Goal: Transaction & Acquisition: Obtain resource

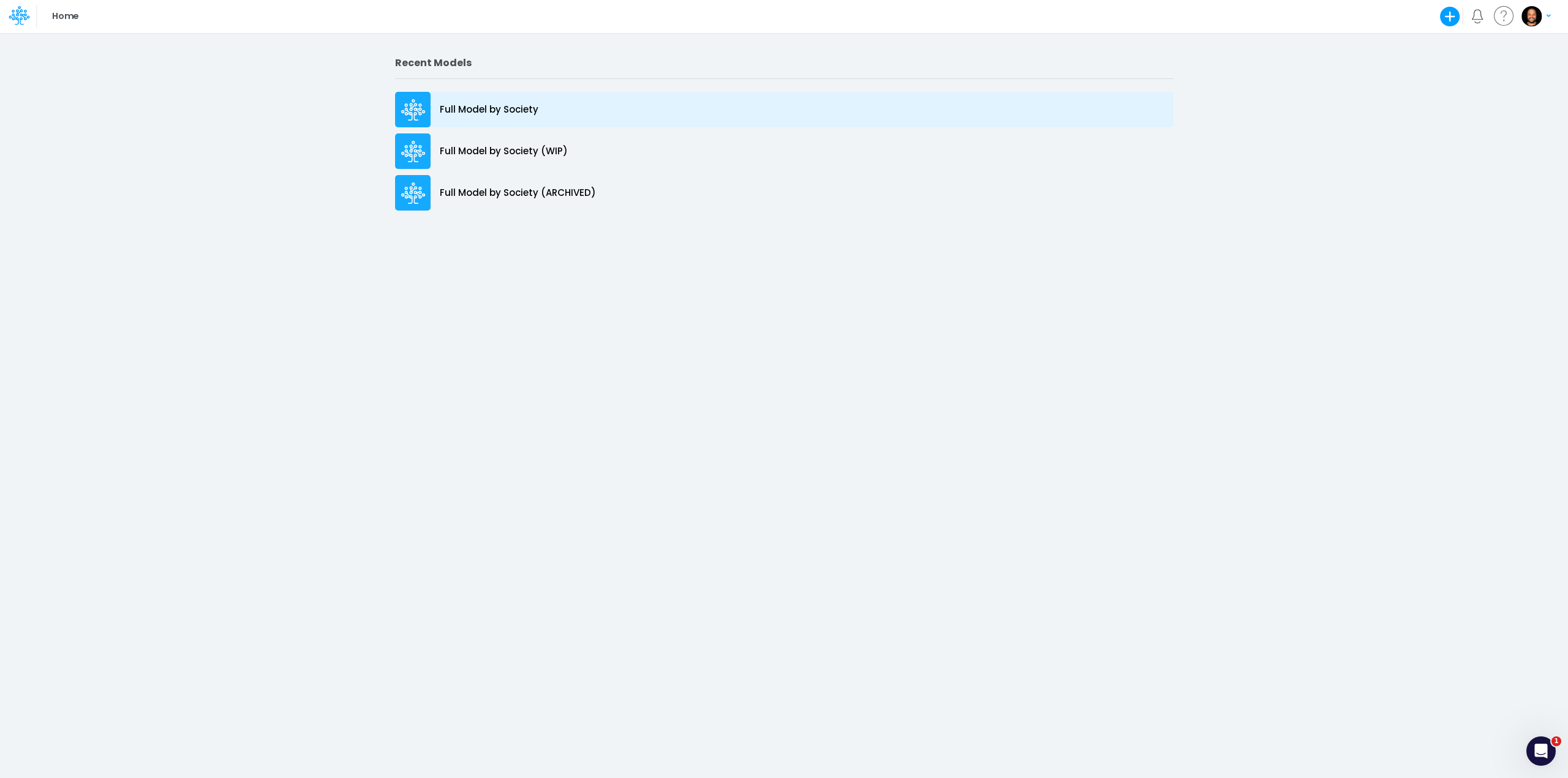
click at [497, 115] on p "Full Model by Society" at bounding box center [489, 110] width 99 height 14
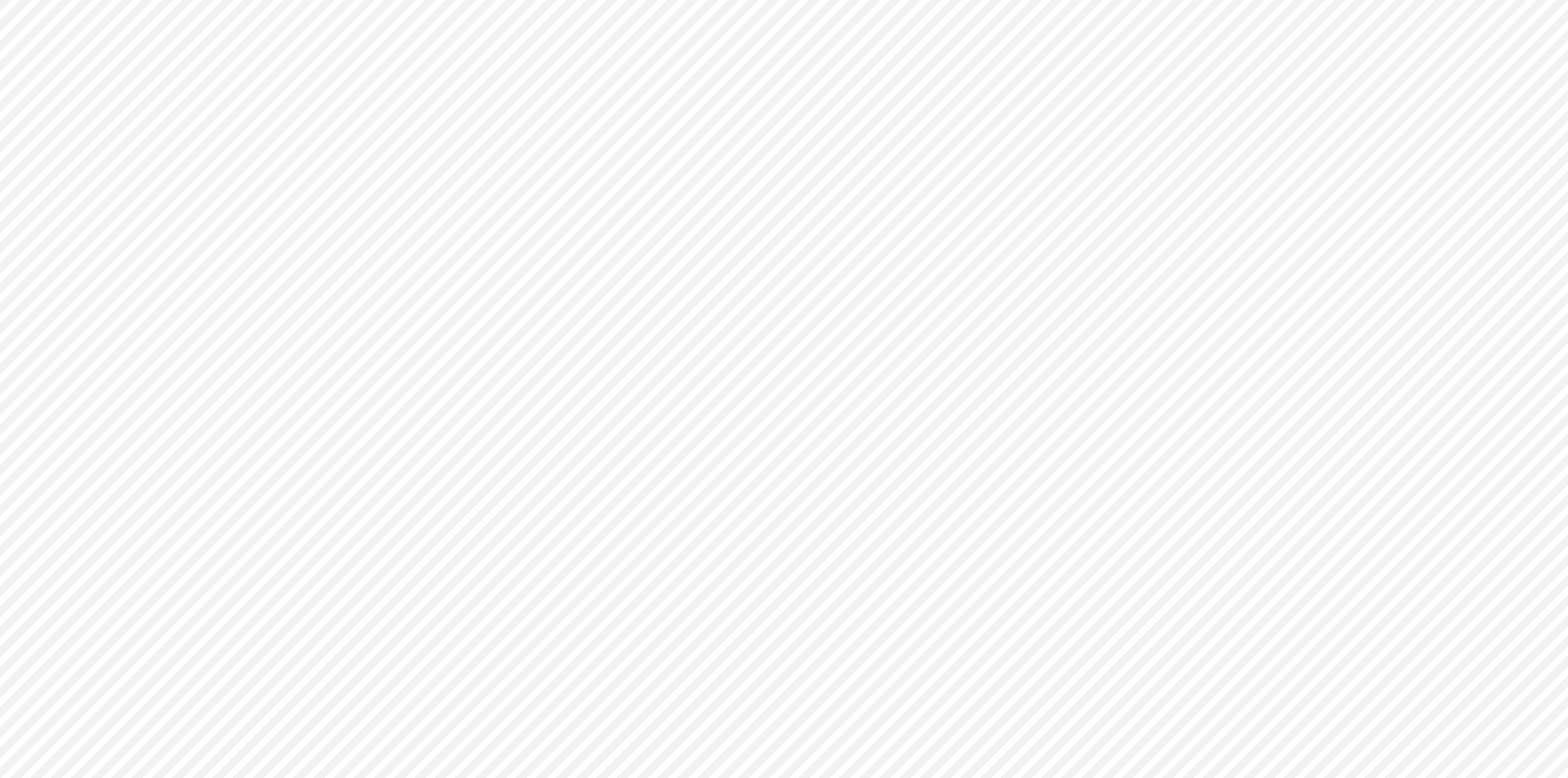
type input "Consolidated FS - BACENGAAP"
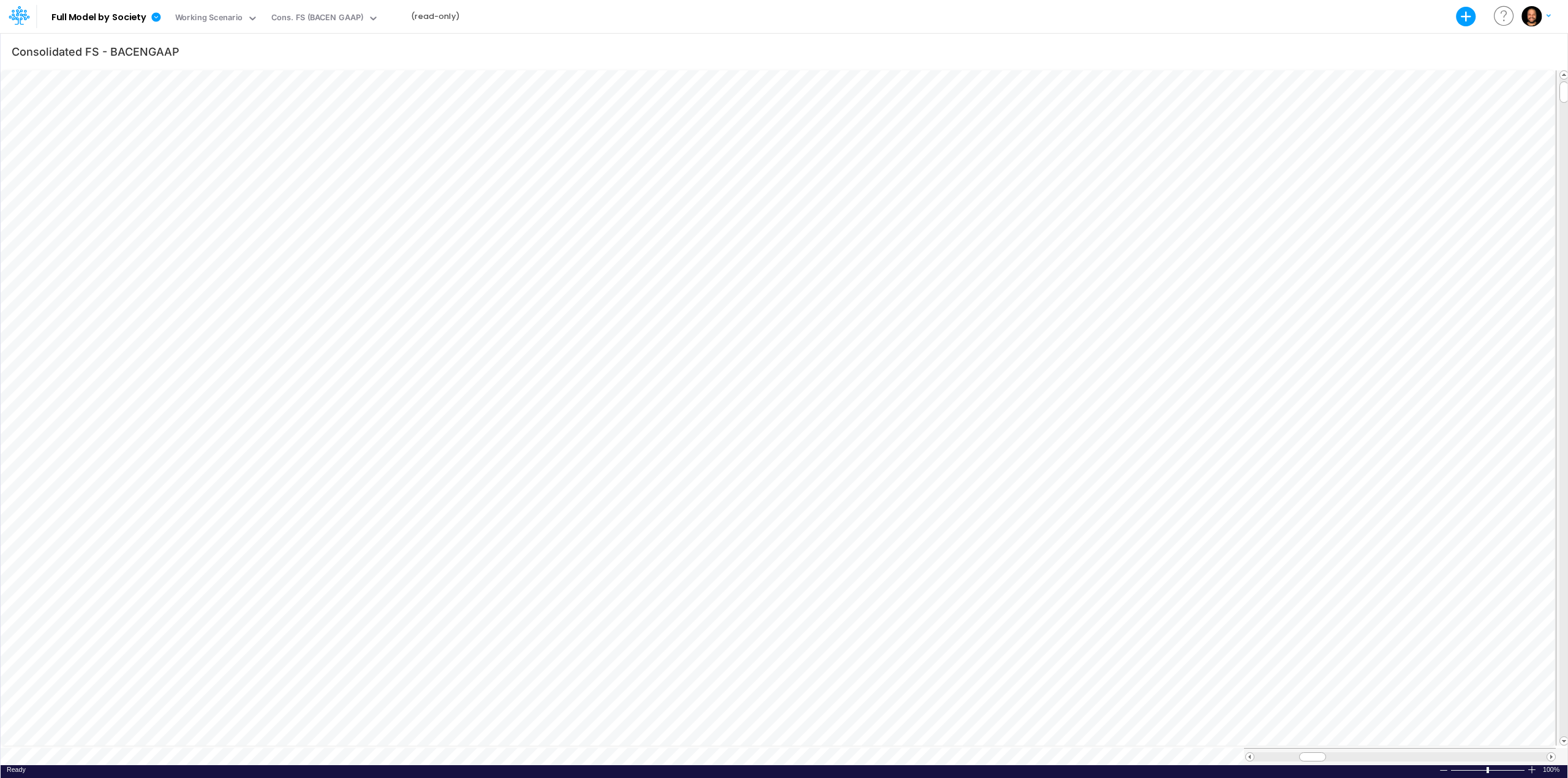
scroll to position [6, 1]
click at [132, 12] on b "Full Model by Society" at bounding box center [99, 18] width 95 height 11
click at [156, 18] on icon at bounding box center [155, 16] width 9 height 9
click at [171, 45] on button "Export" at bounding box center [218, 50] width 131 height 20
click at [363, 52] on button "Excel" at bounding box center [350, 56] width 131 height 19
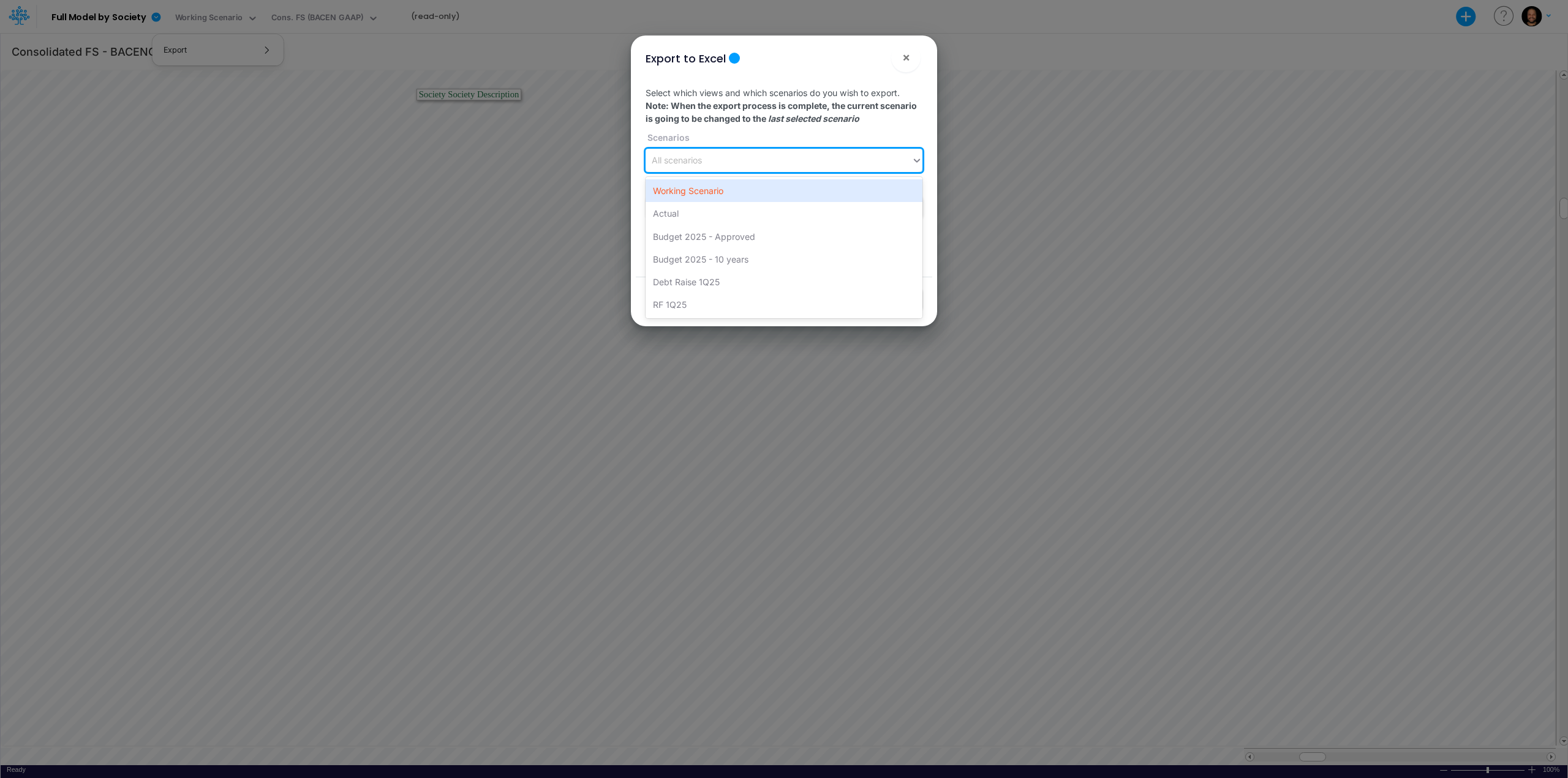
click at [712, 161] on div "All scenarios" at bounding box center [778, 160] width 266 height 20
click at [728, 186] on div "Working Scenario" at bounding box center [784, 191] width 277 height 23
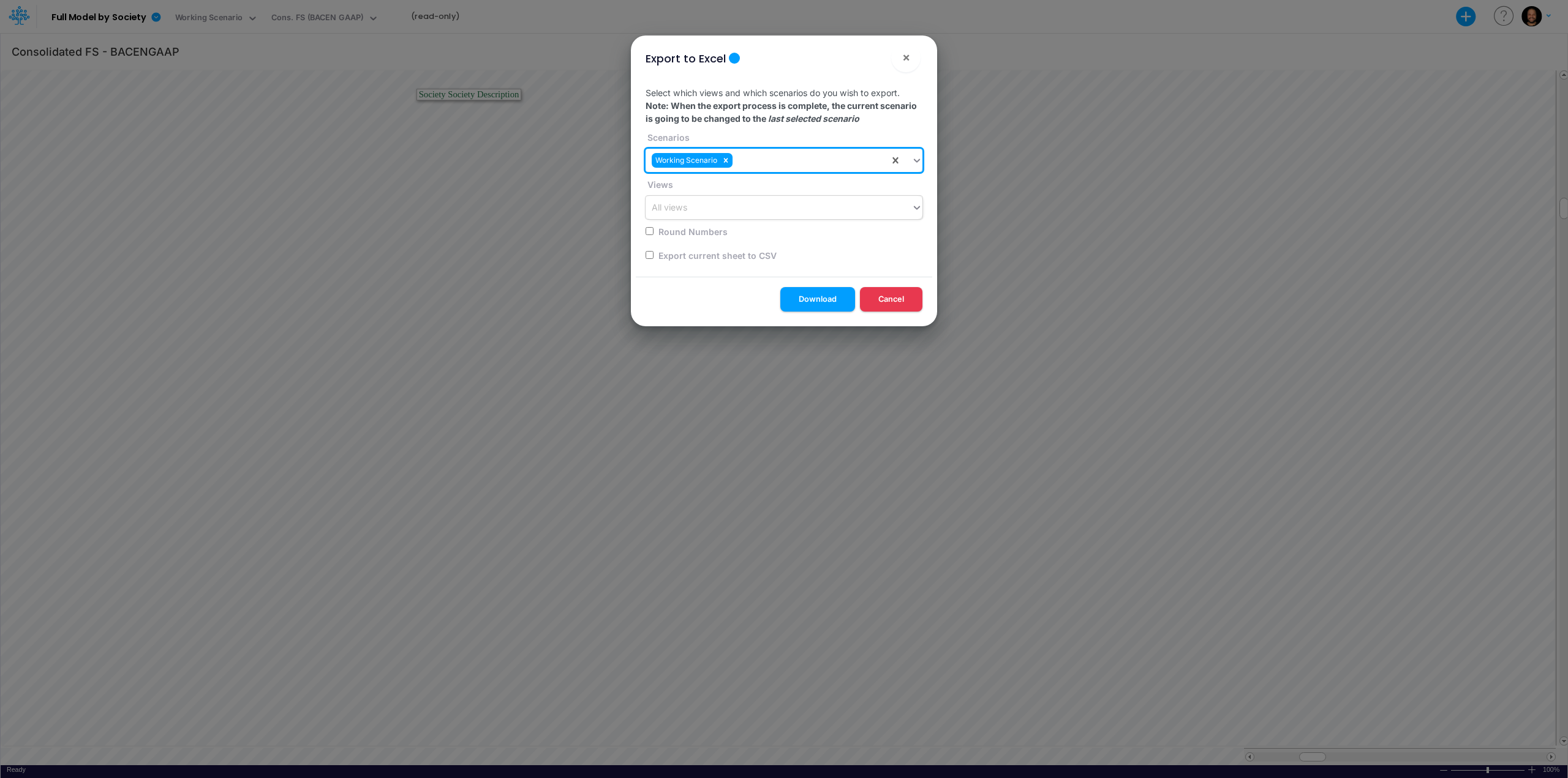
click at [729, 205] on div "All views" at bounding box center [778, 208] width 266 height 20
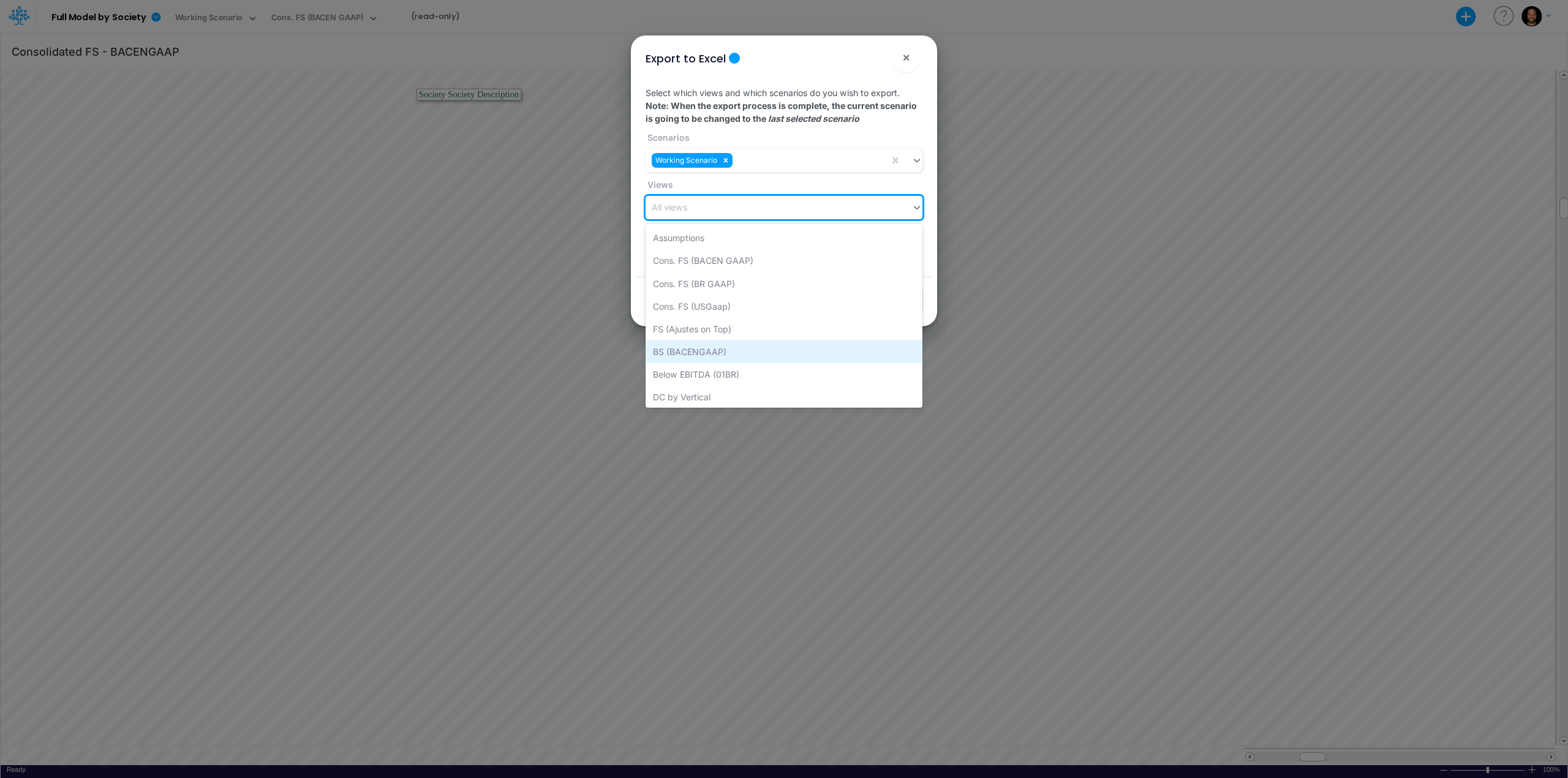
click at [755, 351] on div "BS (BACENGAAP)" at bounding box center [784, 352] width 277 height 23
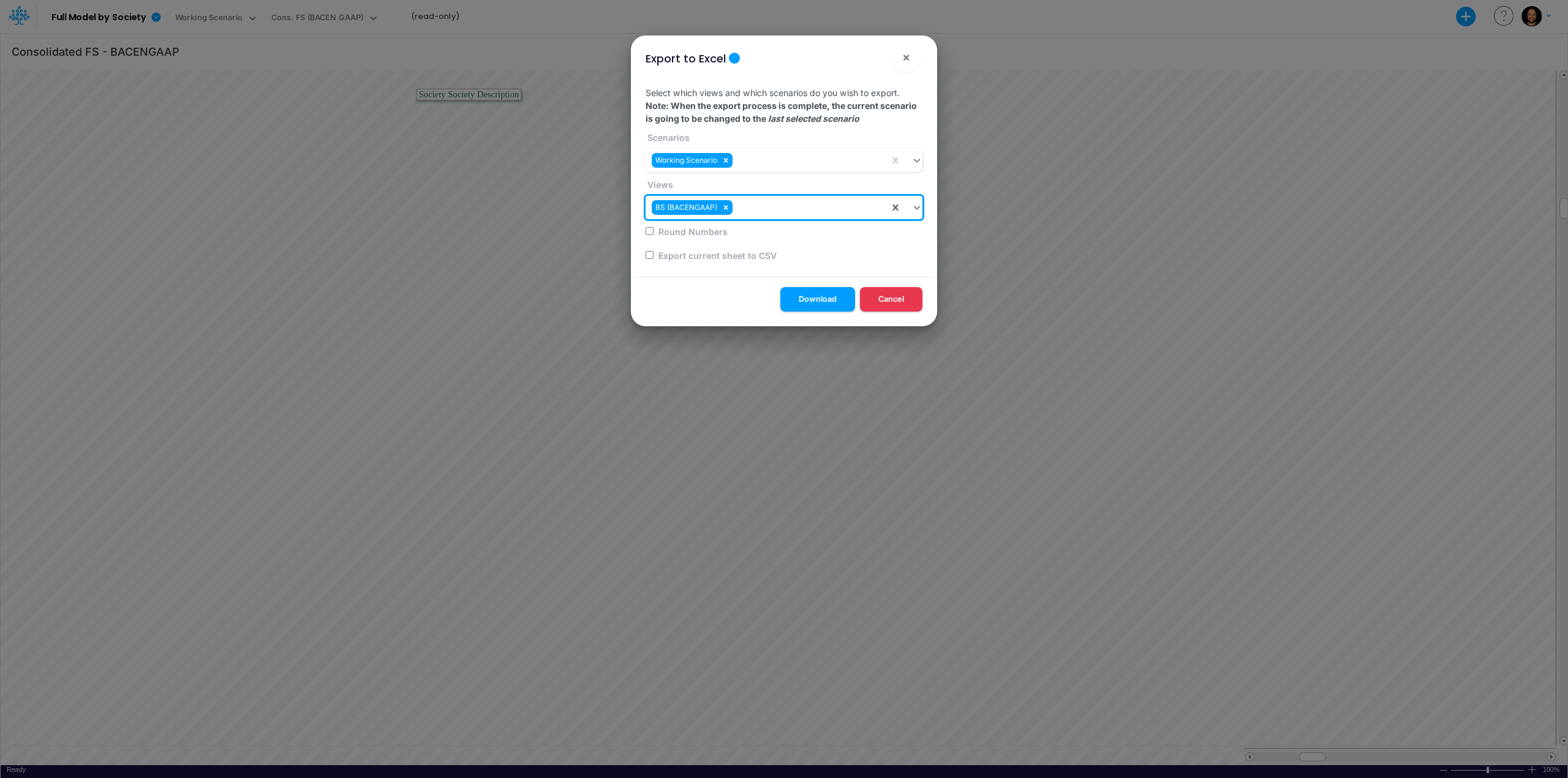
click at [753, 209] on div "BS (BACENGAAP)" at bounding box center [768, 208] width 244 height 20
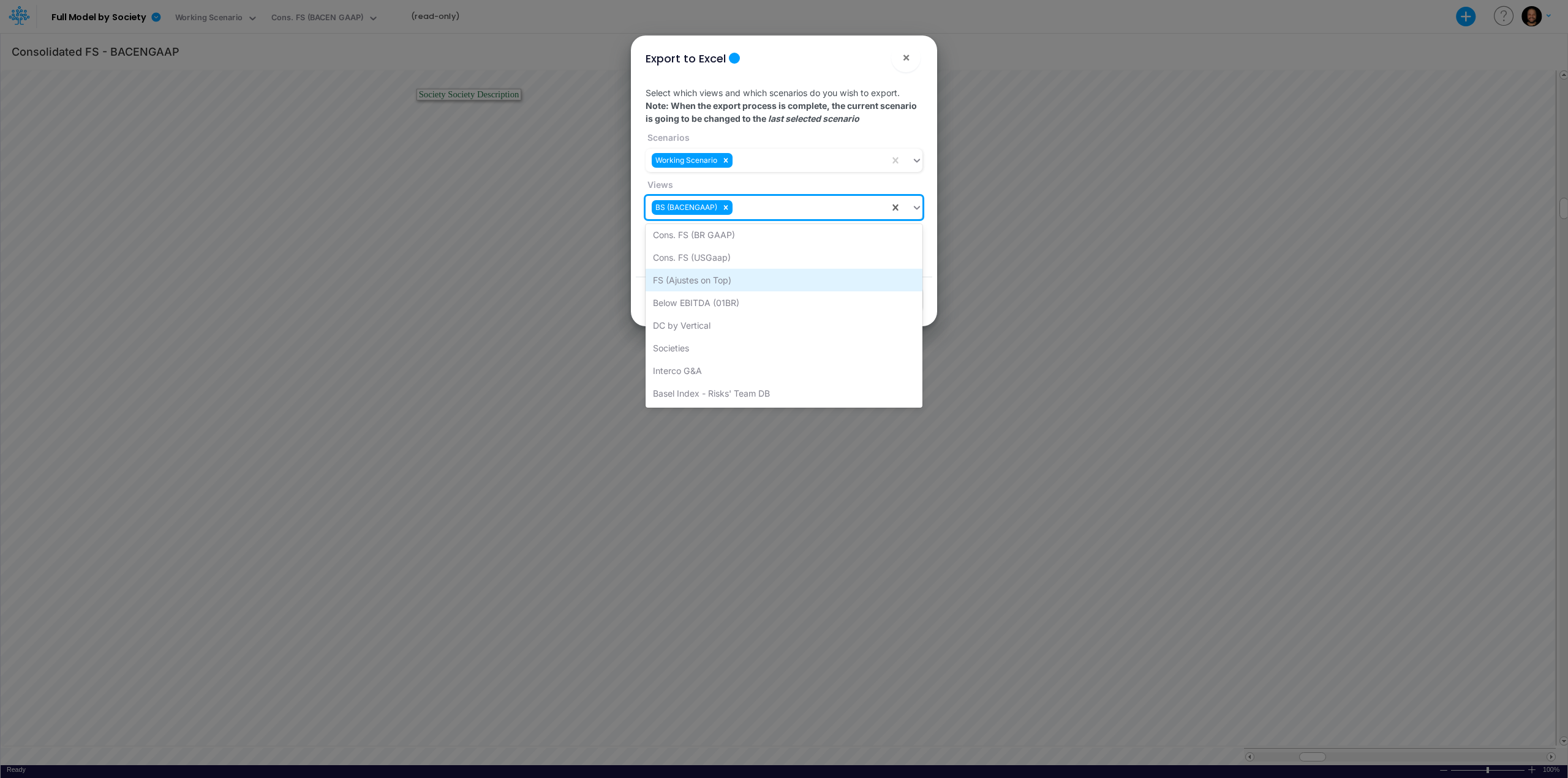
scroll to position [94, 0]
click at [760, 346] on div "Basel Index - Risks' Team DB" at bounding box center [784, 349] width 277 height 23
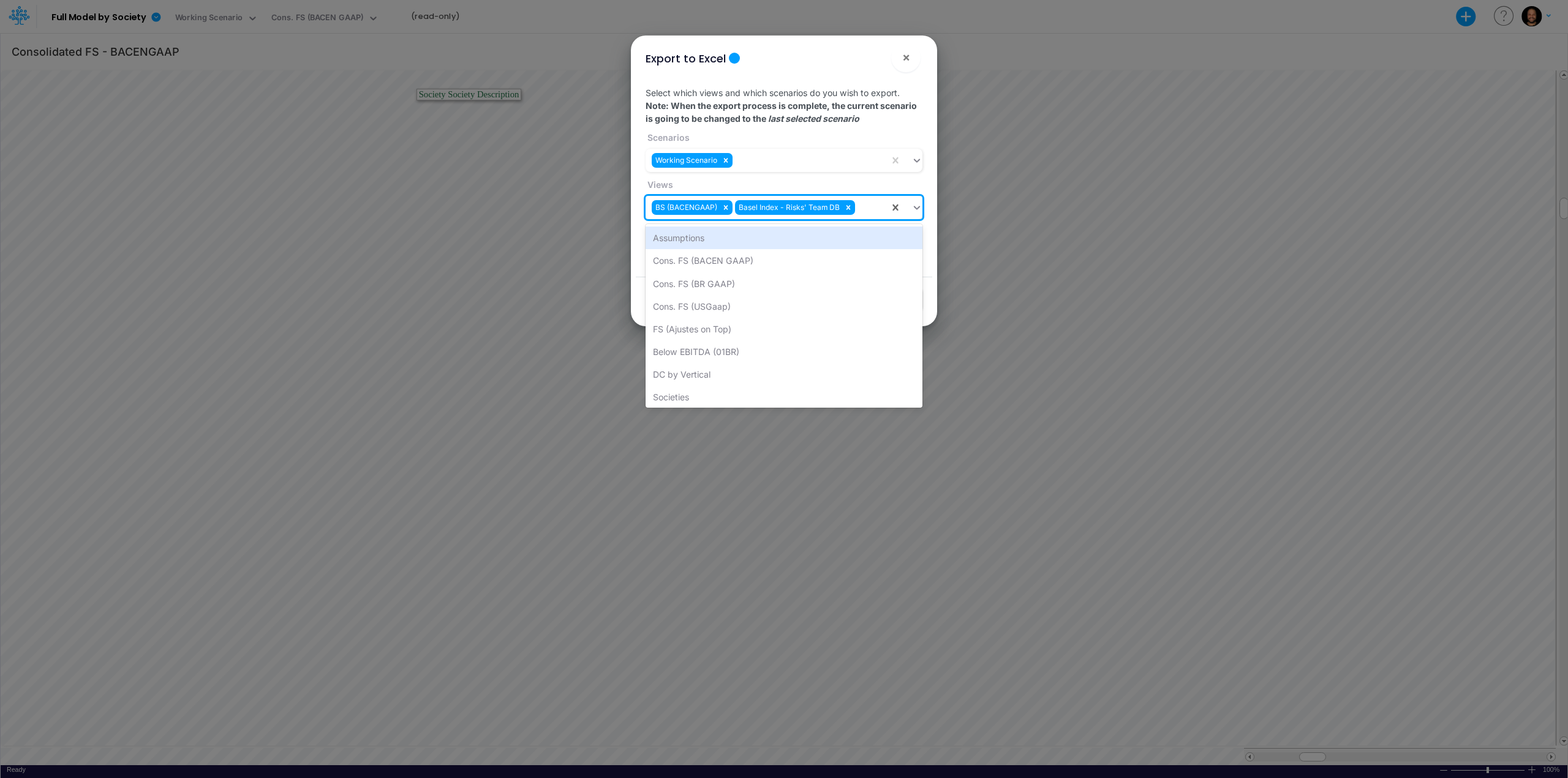
click at [863, 208] on div "BS (BACENGAAP) Basel Index - Risks' Team DB" at bounding box center [768, 208] width 244 height 20
click at [750, 324] on div "FS (Ajustes on Top)" at bounding box center [784, 329] width 277 height 23
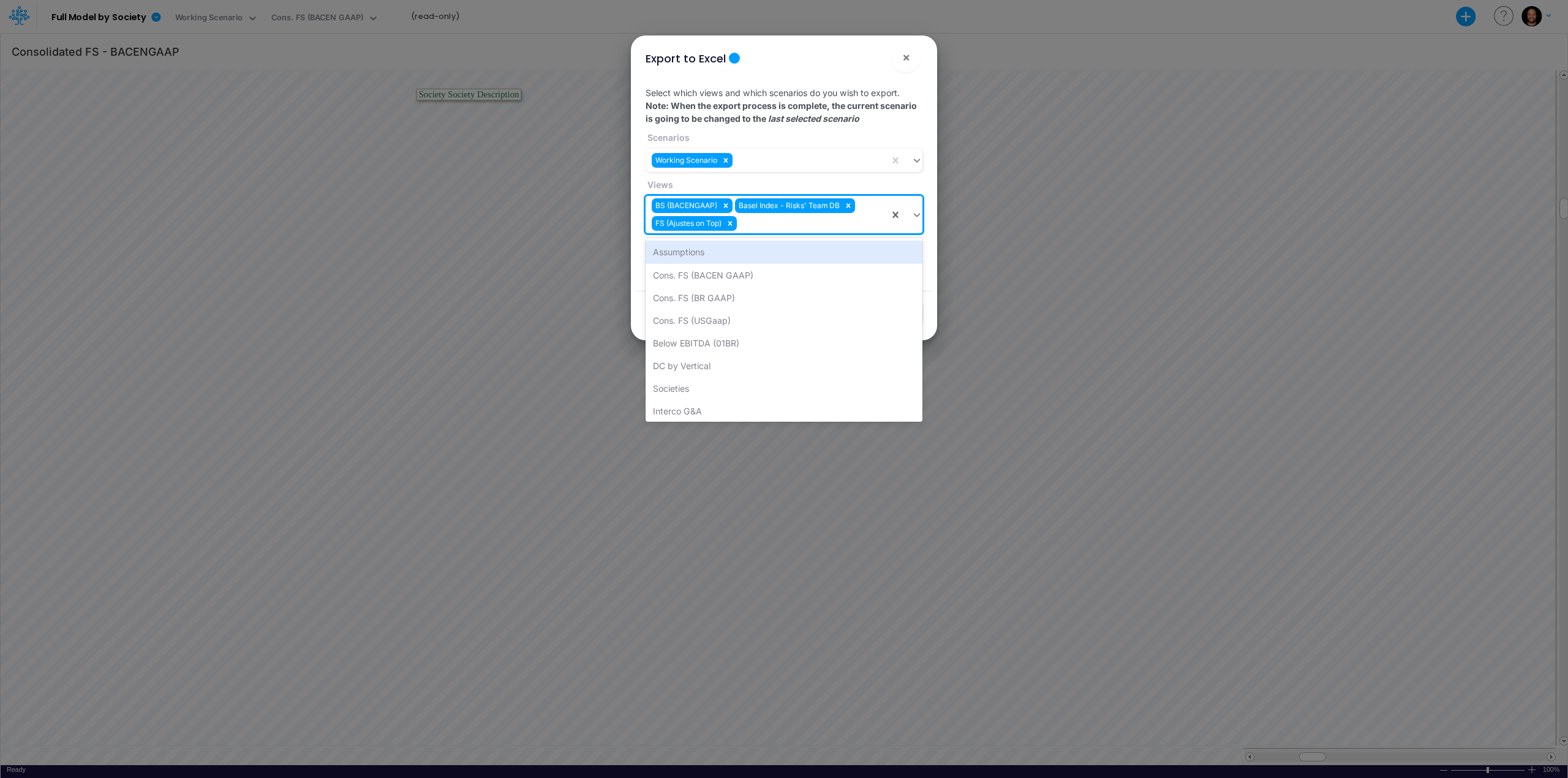
click at [763, 232] on div "BS (BACENGAAP) Basel Index - Risks' Team DB FS (Ajustes on Top)" at bounding box center [768, 214] width 244 height 38
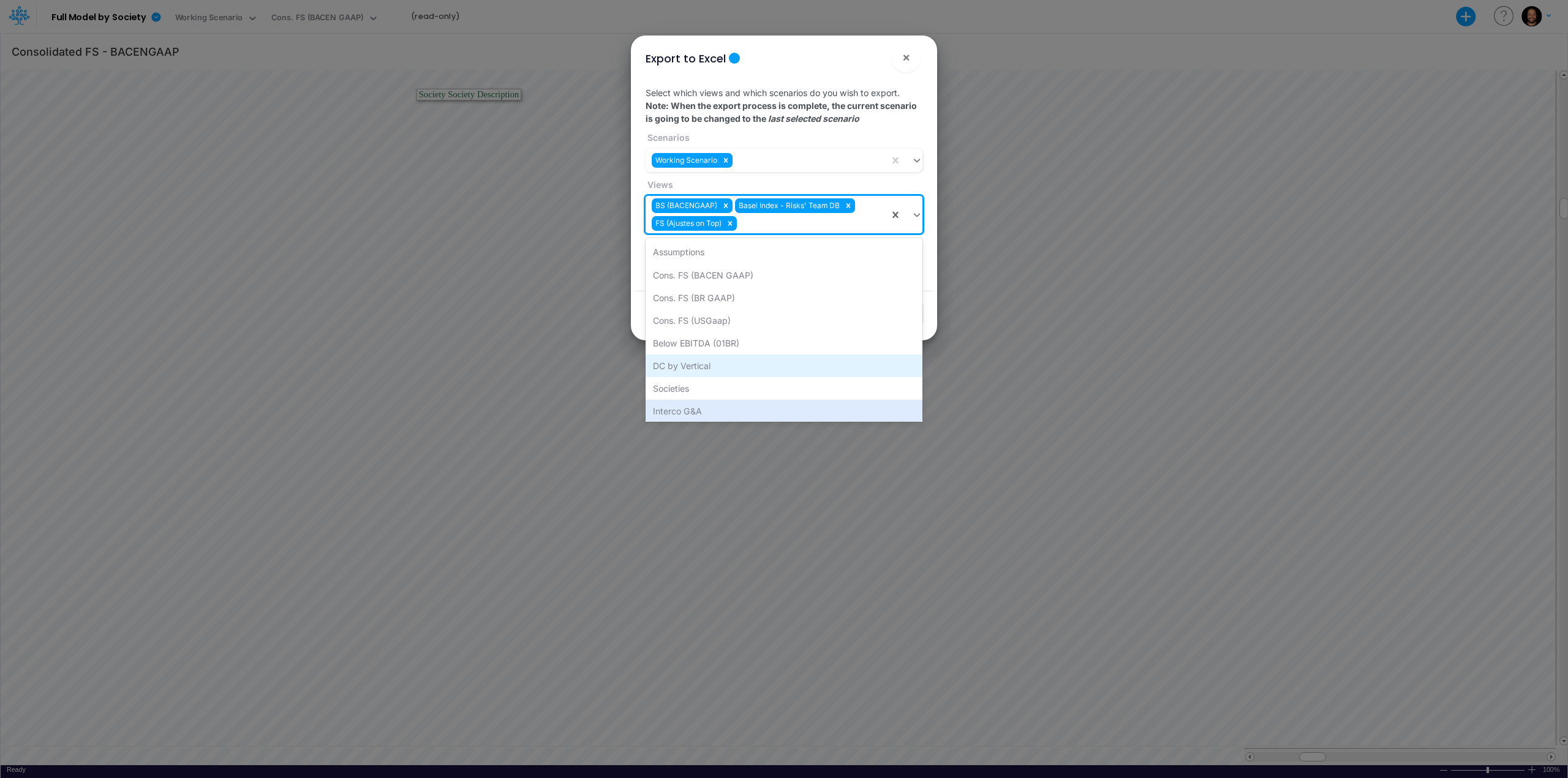
scroll to position [48, 0]
click at [759, 402] on div "Non Financial KPIs - USD" at bounding box center [784, 408] width 277 height 23
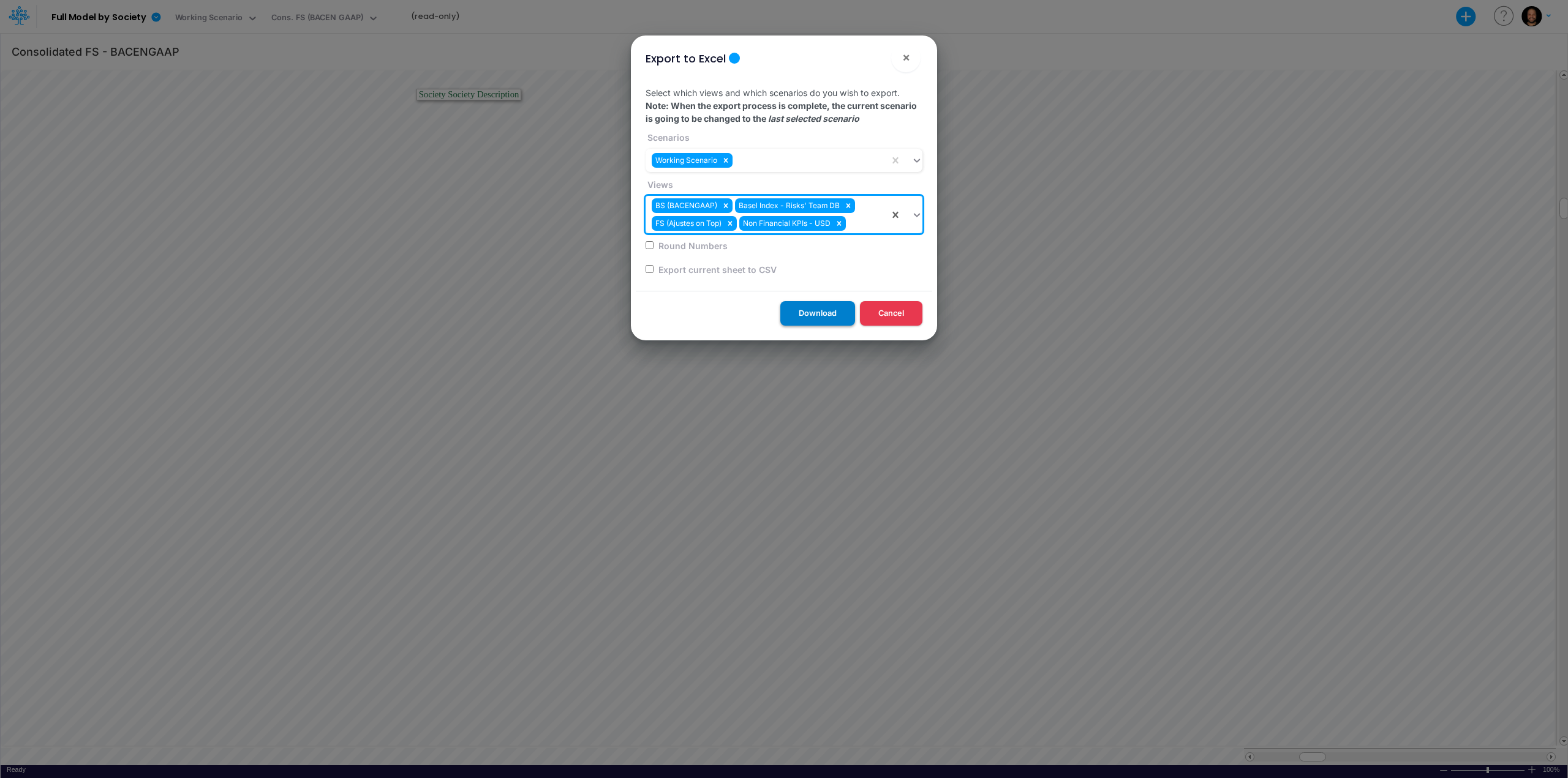
click at [824, 311] on button "Download" at bounding box center [817, 313] width 74 height 24
